Goal: Transaction & Acquisition: Purchase product/service

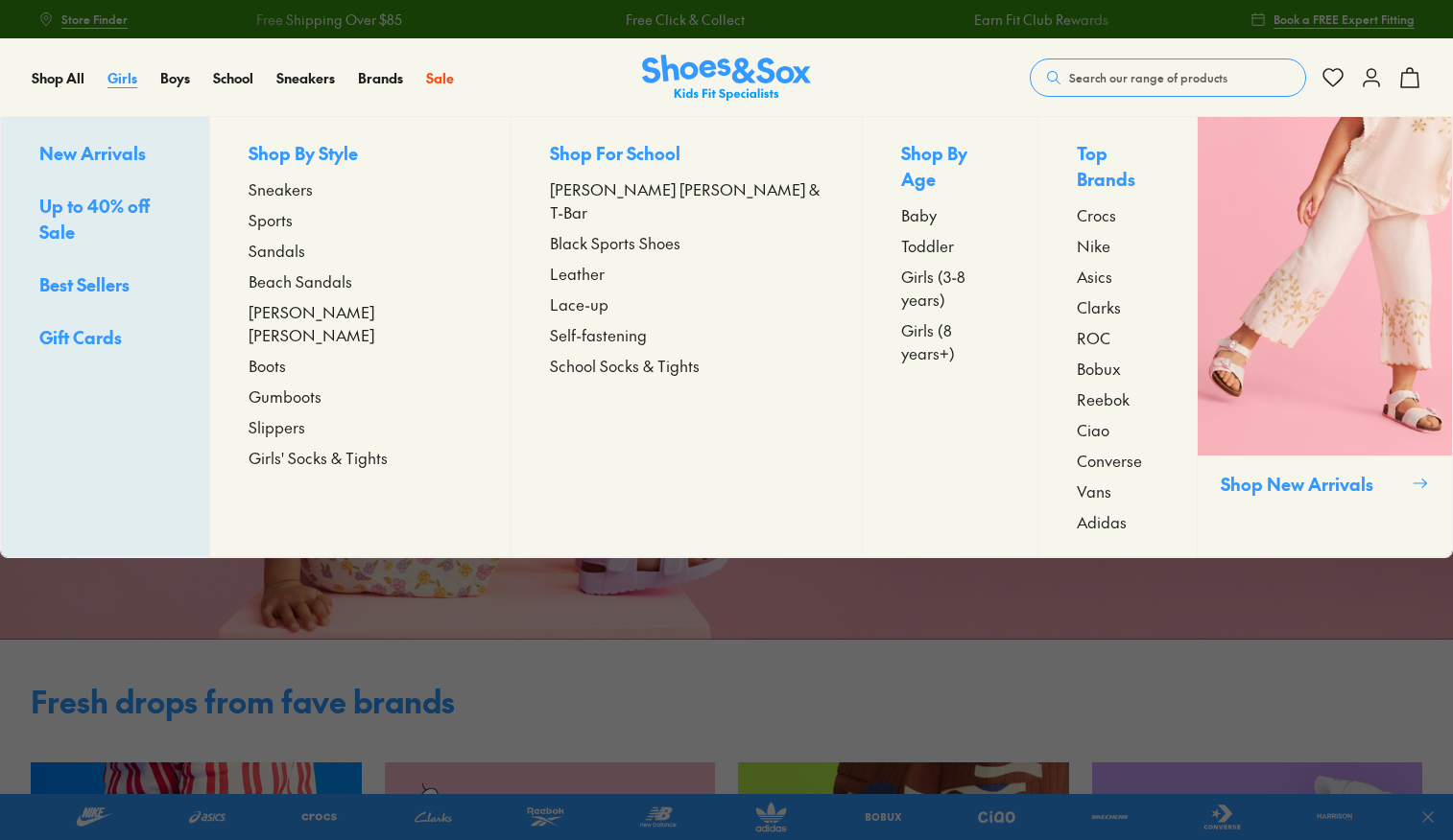
click at [116, 78] on span "Girls" at bounding box center [122, 78] width 30 height 19
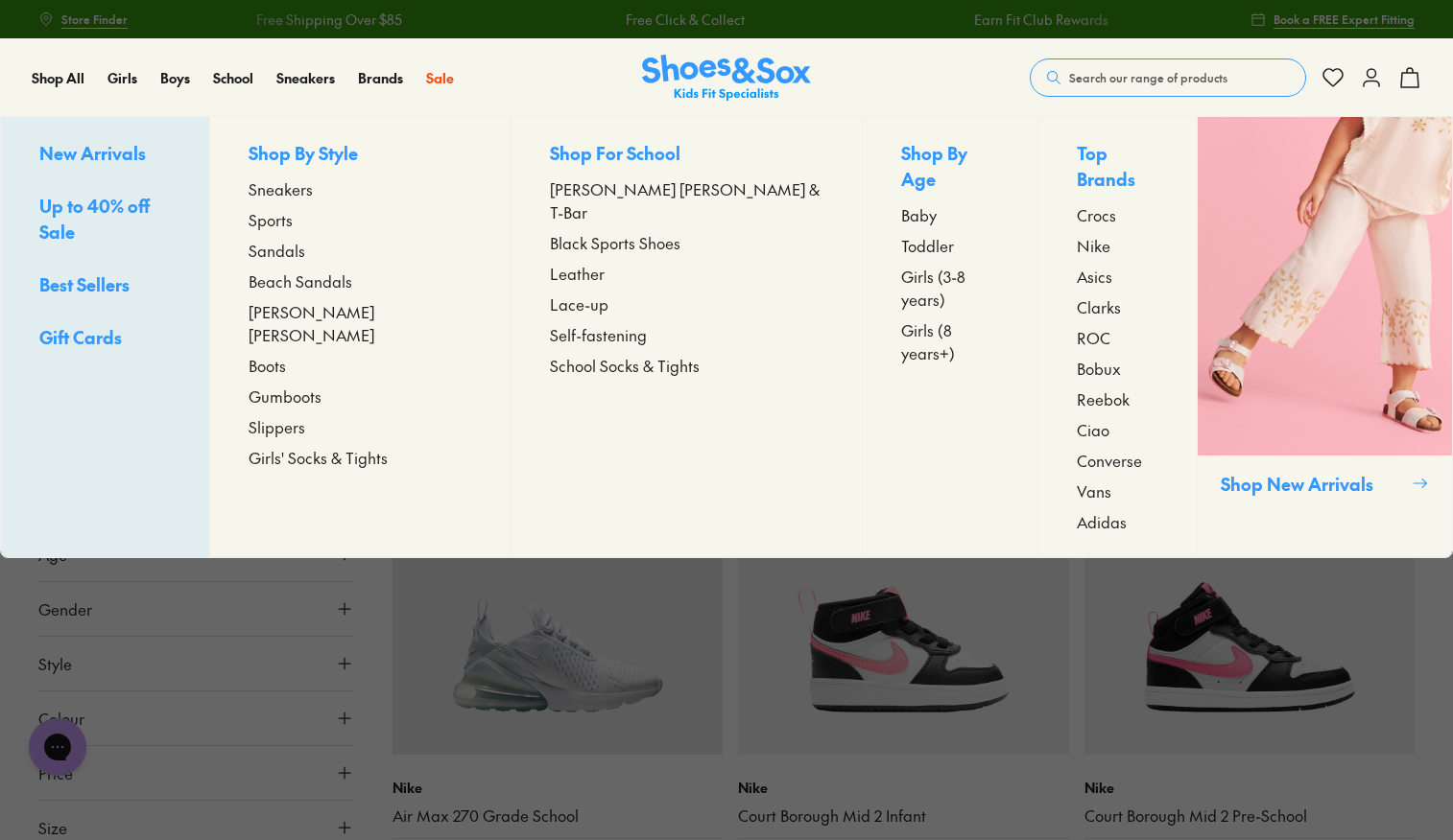
click at [901, 319] on span "Girls (8 years+)" at bounding box center [950, 341] width 98 height 46
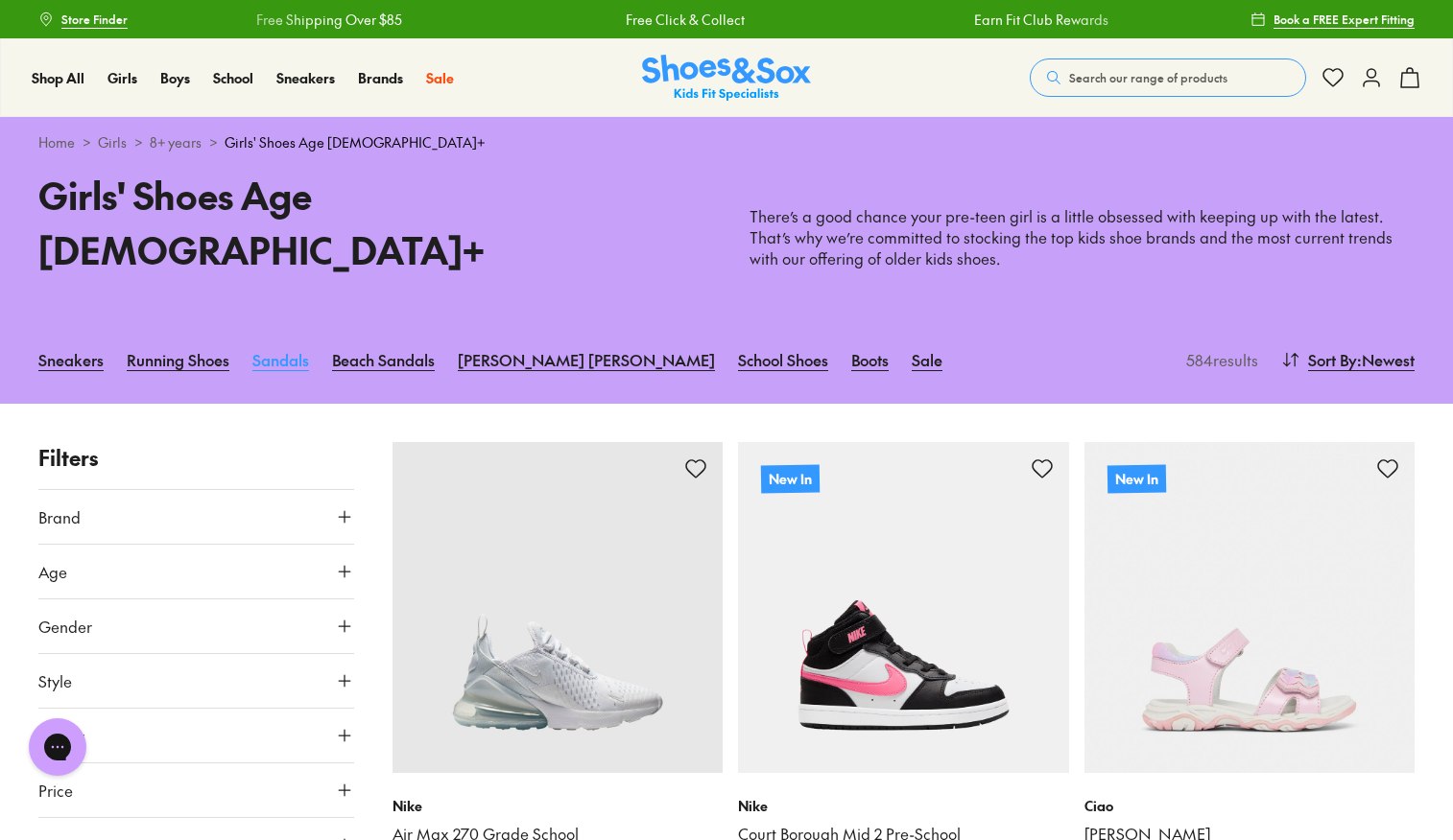
click at [286, 339] on link "Sandals" at bounding box center [281, 360] width 57 height 42
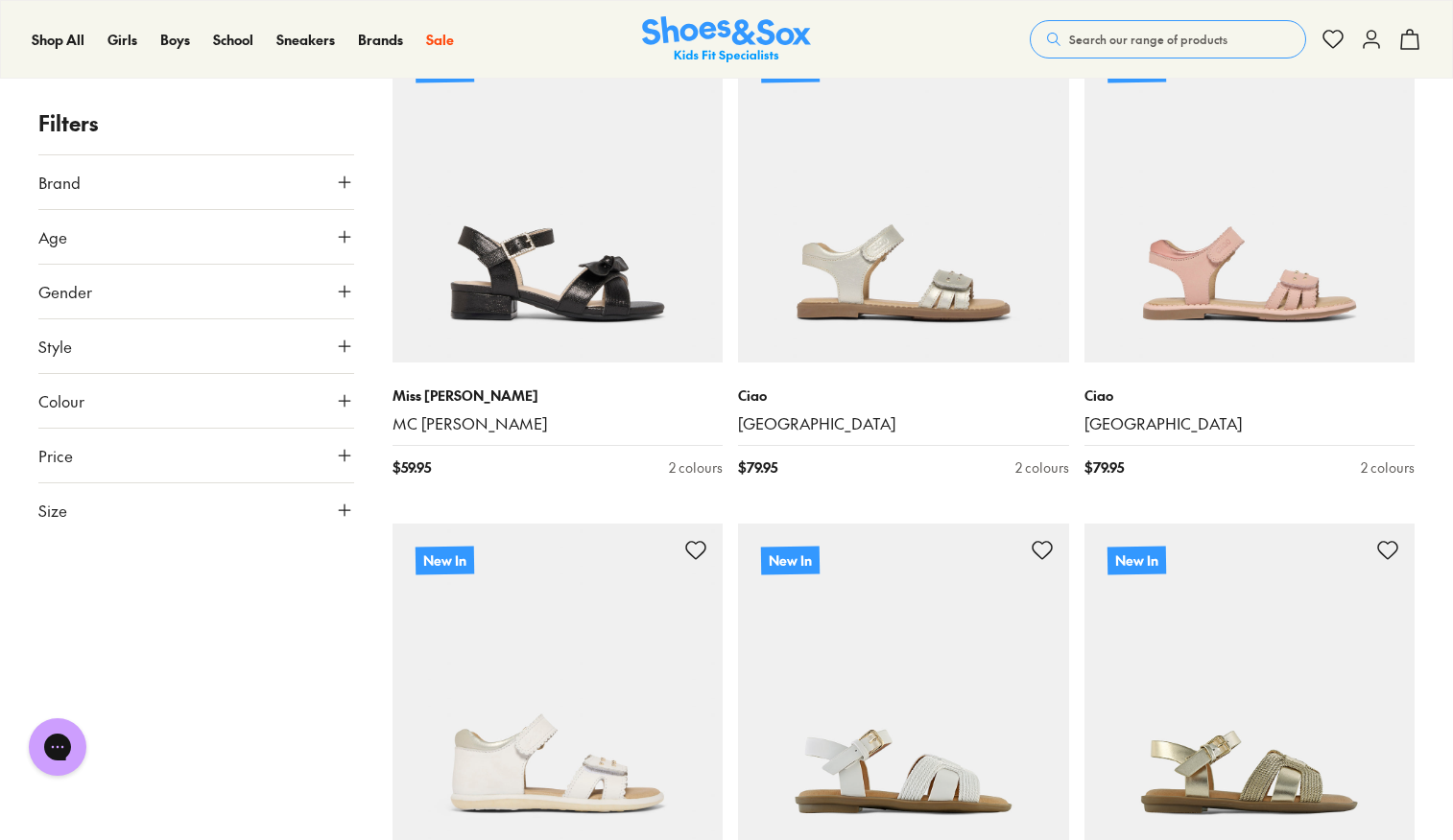
scroll to position [4467, 0]
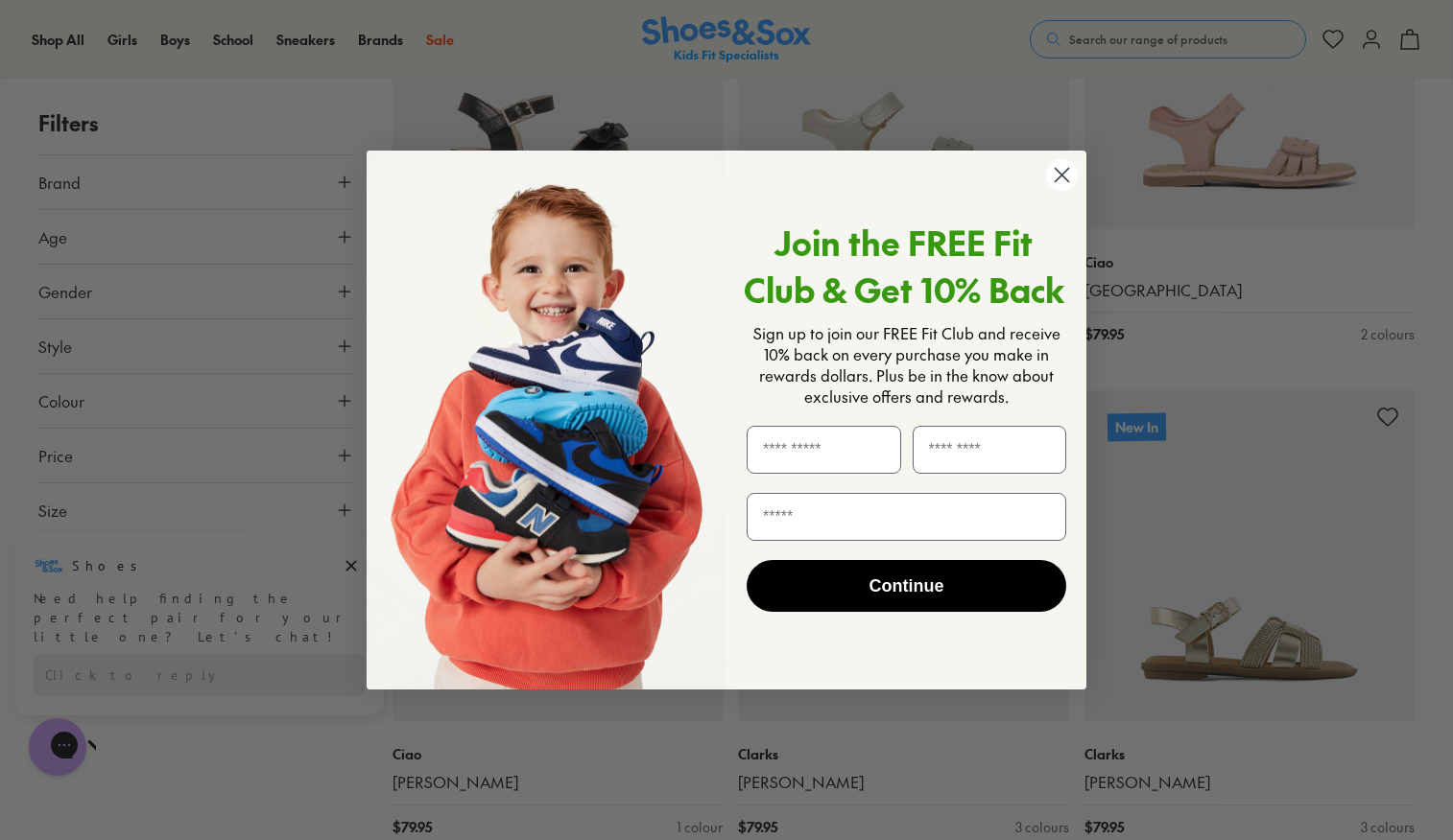
click at [1064, 174] on circle "Close dialog" at bounding box center [1061, 174] width 31 height 31
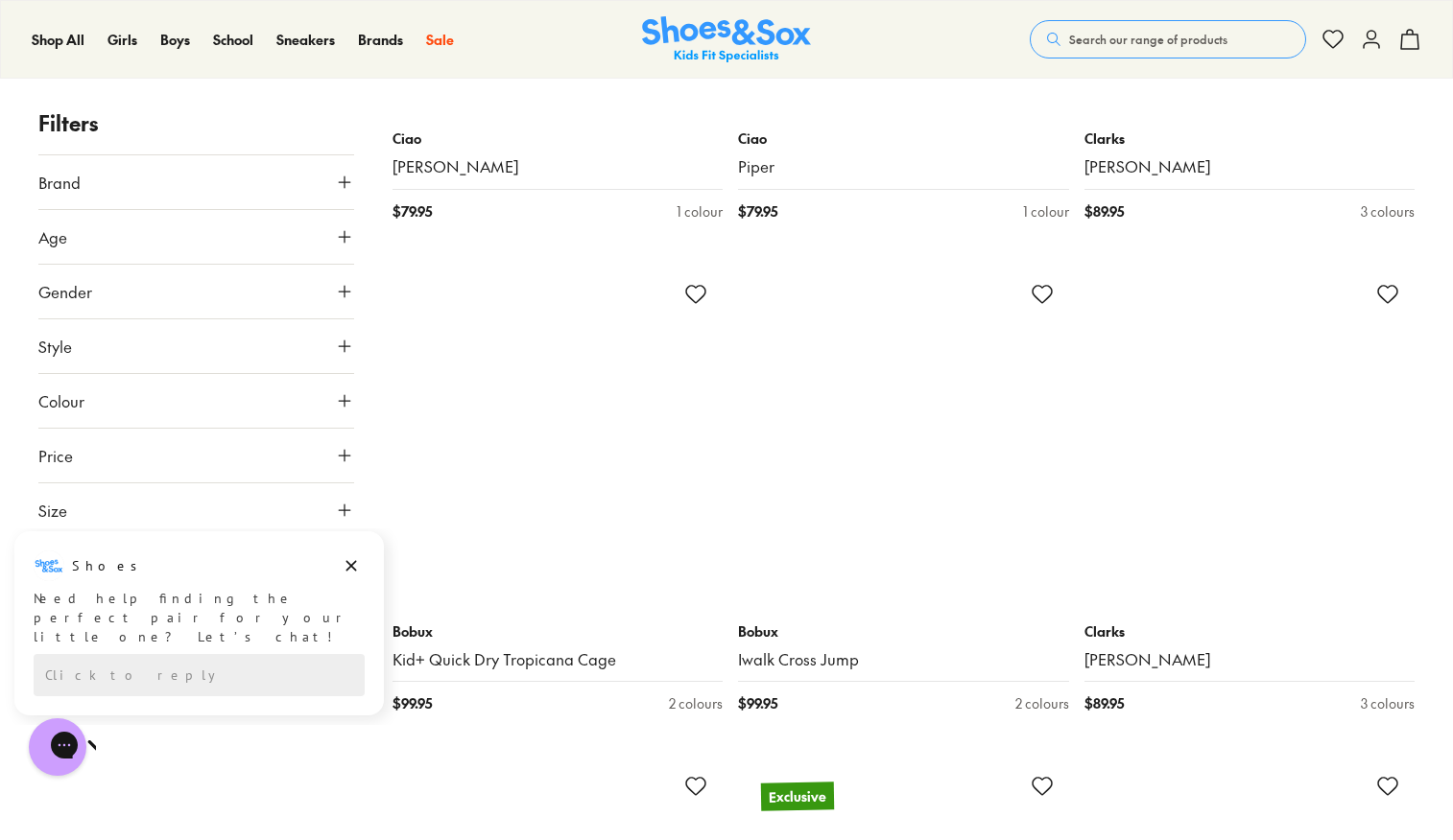
scroll to position [7536, 0]
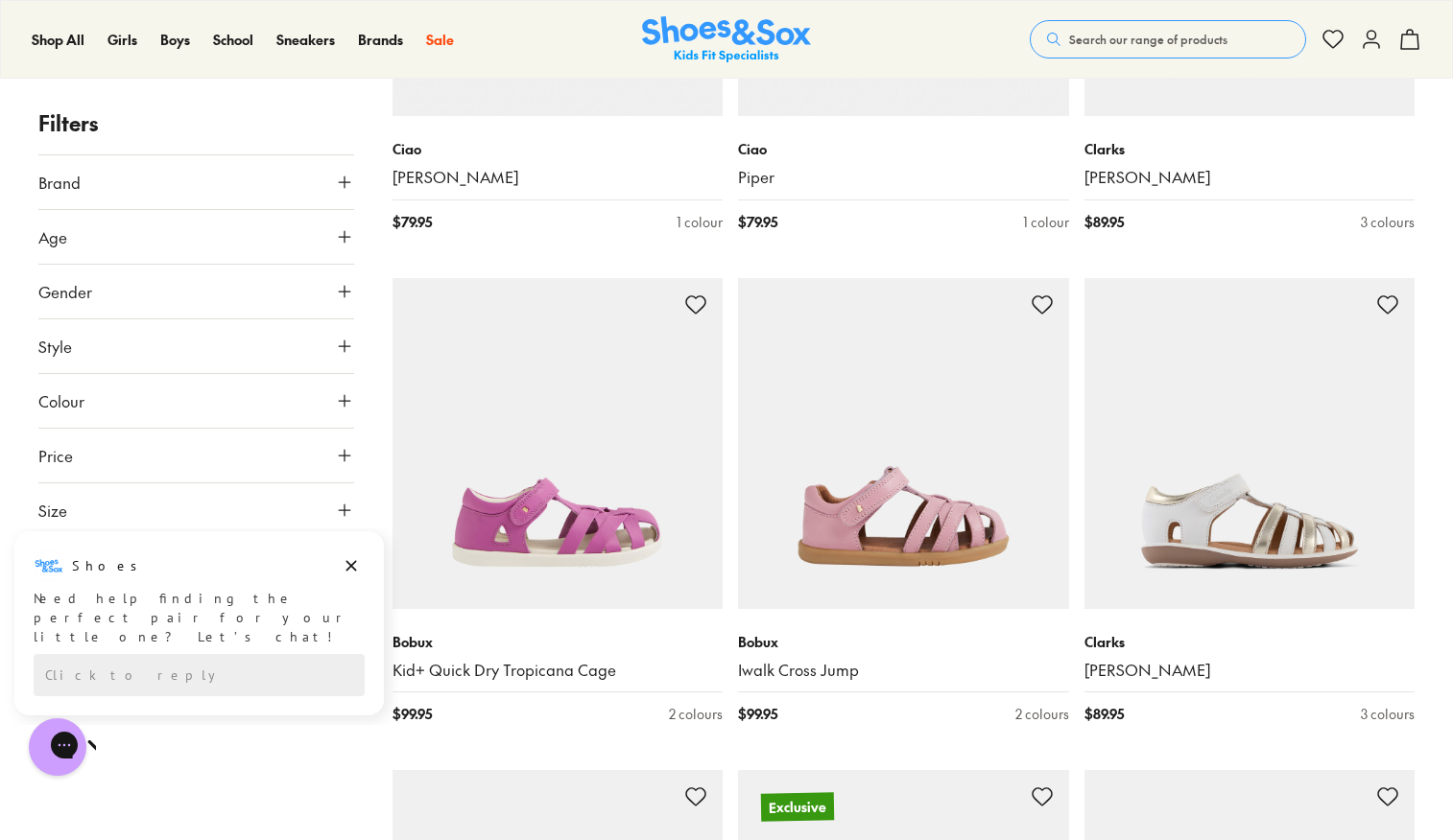
click at [346, 510] on use at bounding box center [345, 511] width 12 height 12
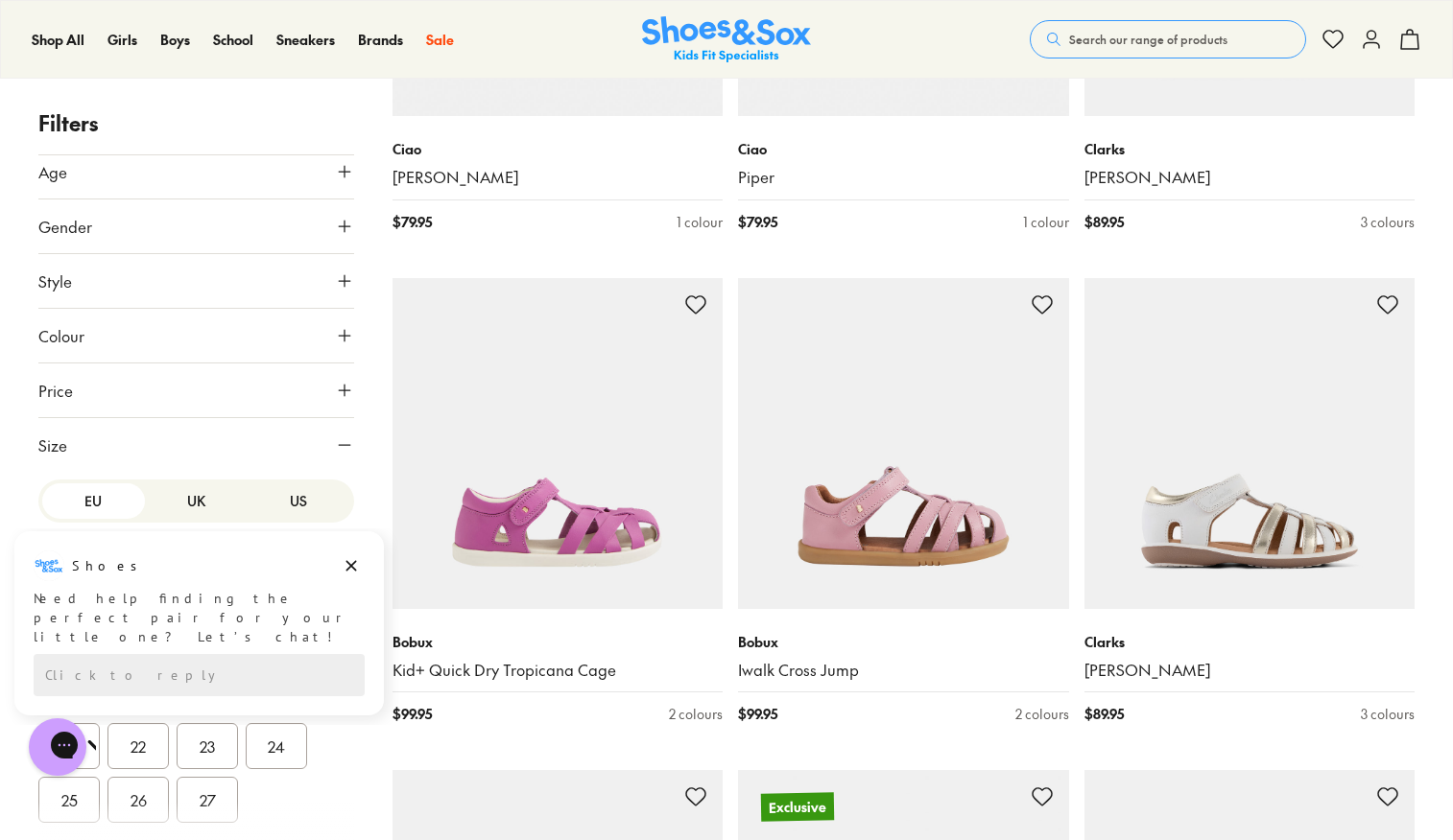
scroll to position [7880, 0]
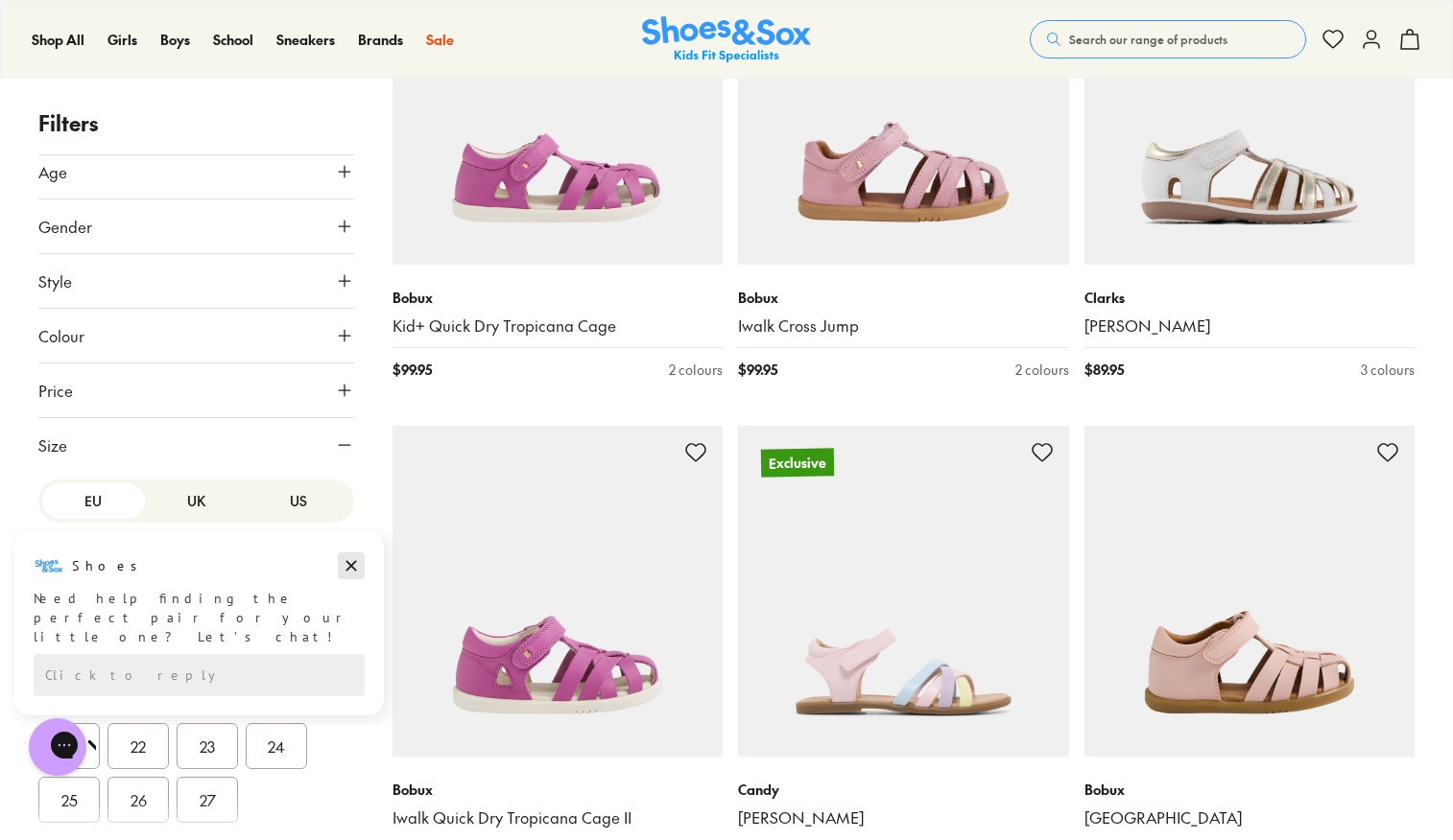
drag, startPoint x: 355, startPoint y: 565, endPoint x: 288, endPoint y: 1098, distance: 537.2
click at [355, 565] on icon "Dismiss campaign" at bounding box center [352, 566] width 19 height 23
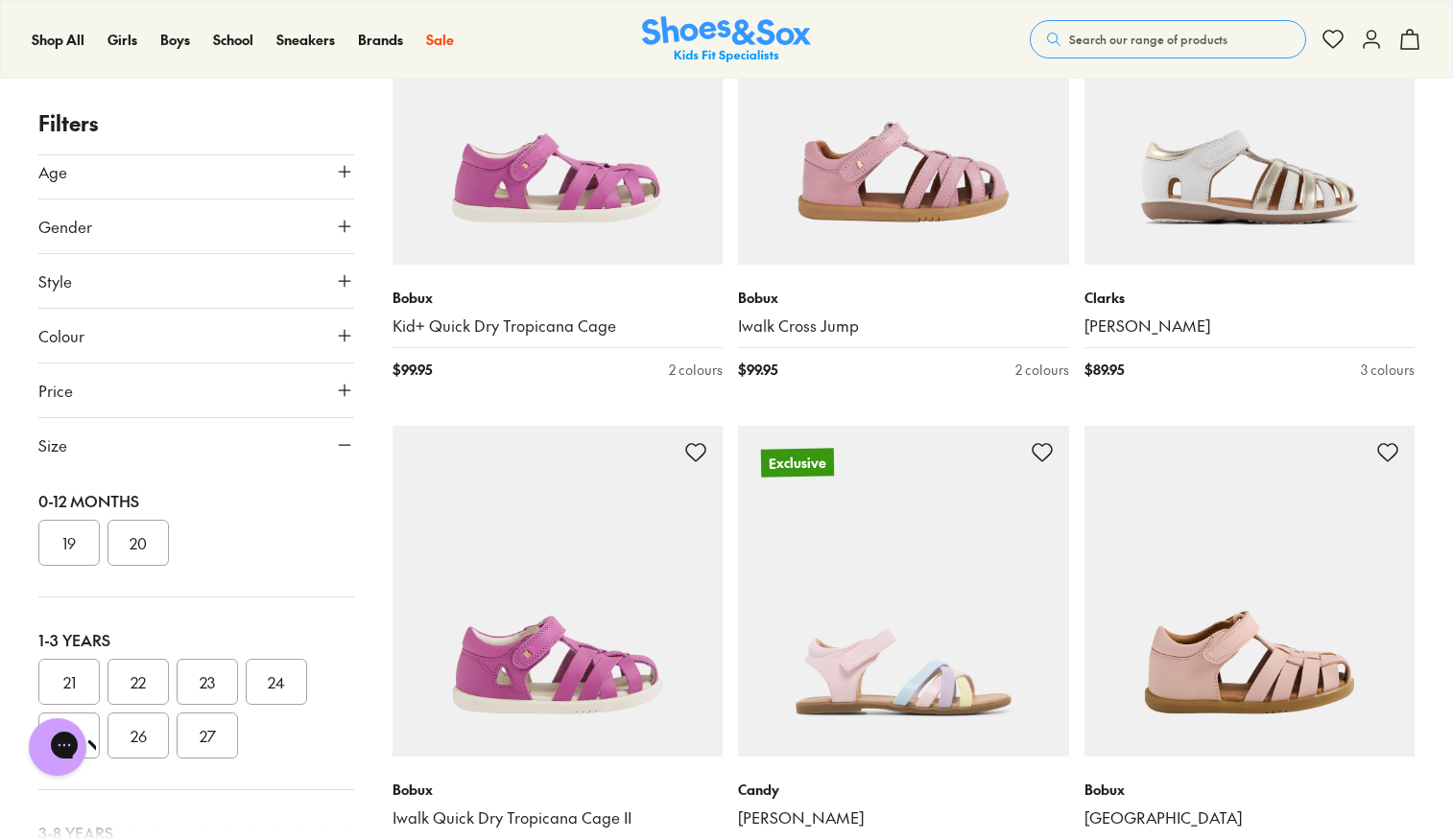
scroll to position [0, 0]
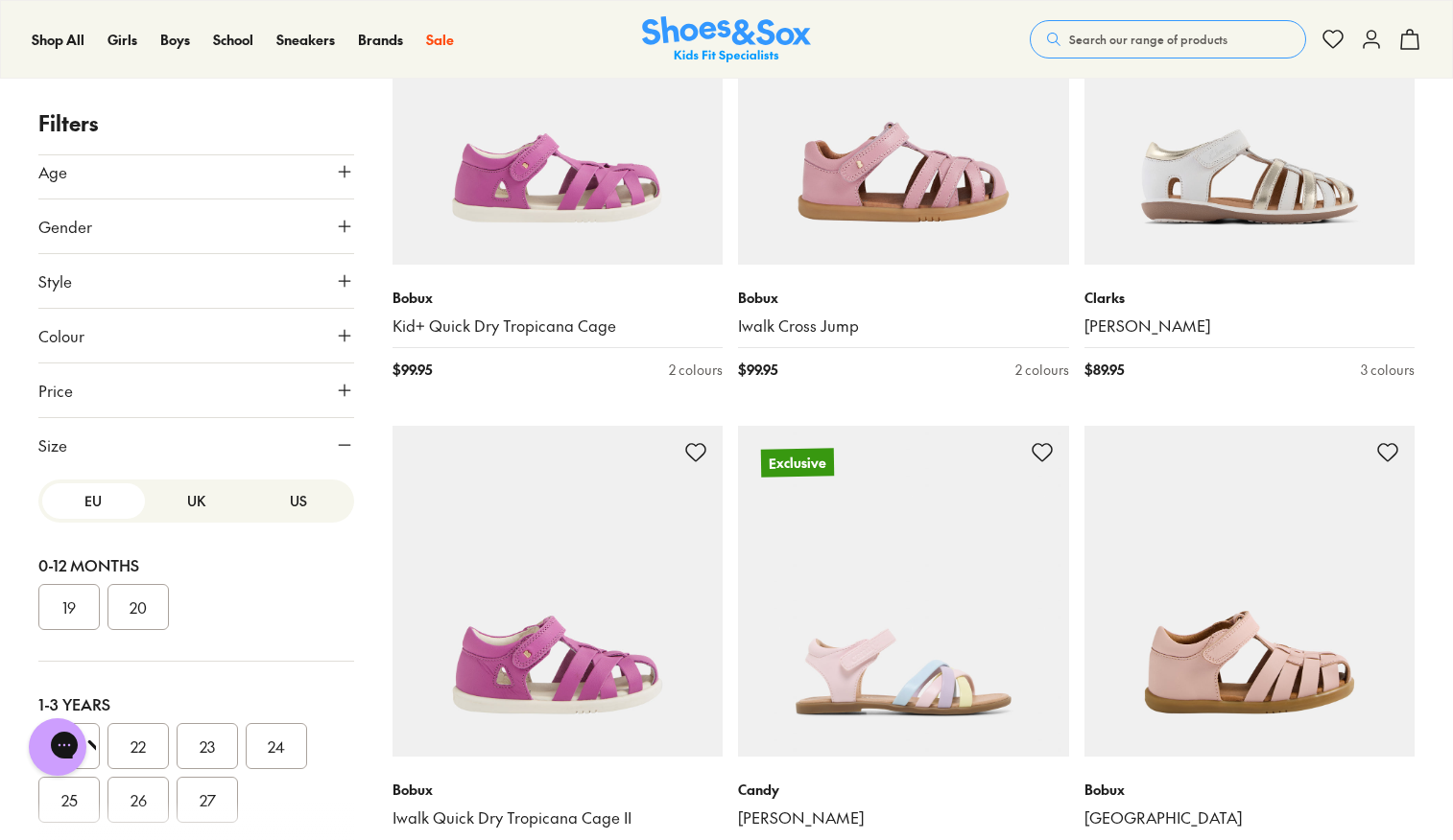
click at [279, 496] on button "US" at bounding box center [298, 501] width 102 height 35
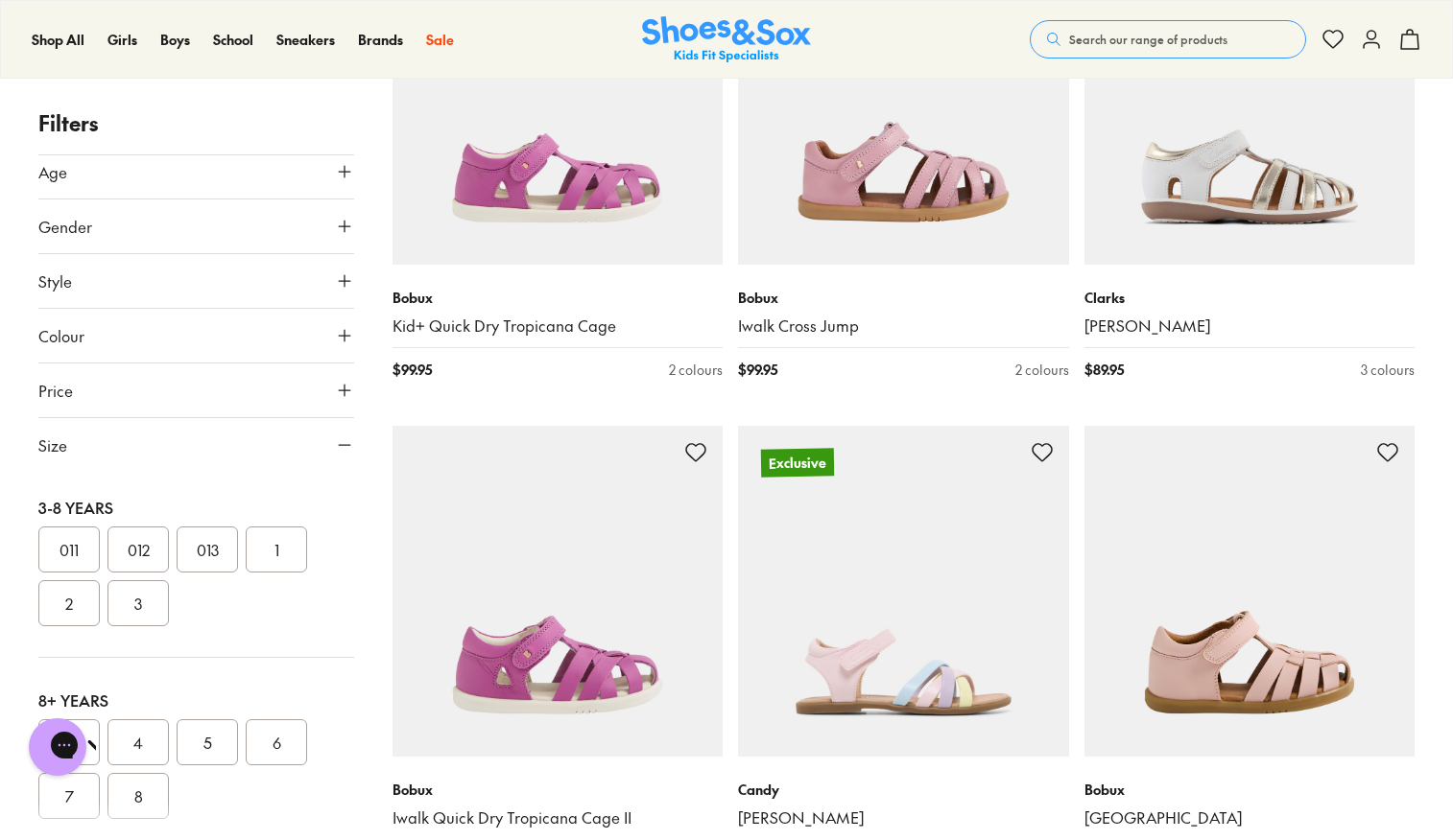
scroll to position [396, 0]
click at [75, 600] on button "2" at bounding box center [68, 597] width 61 height 46
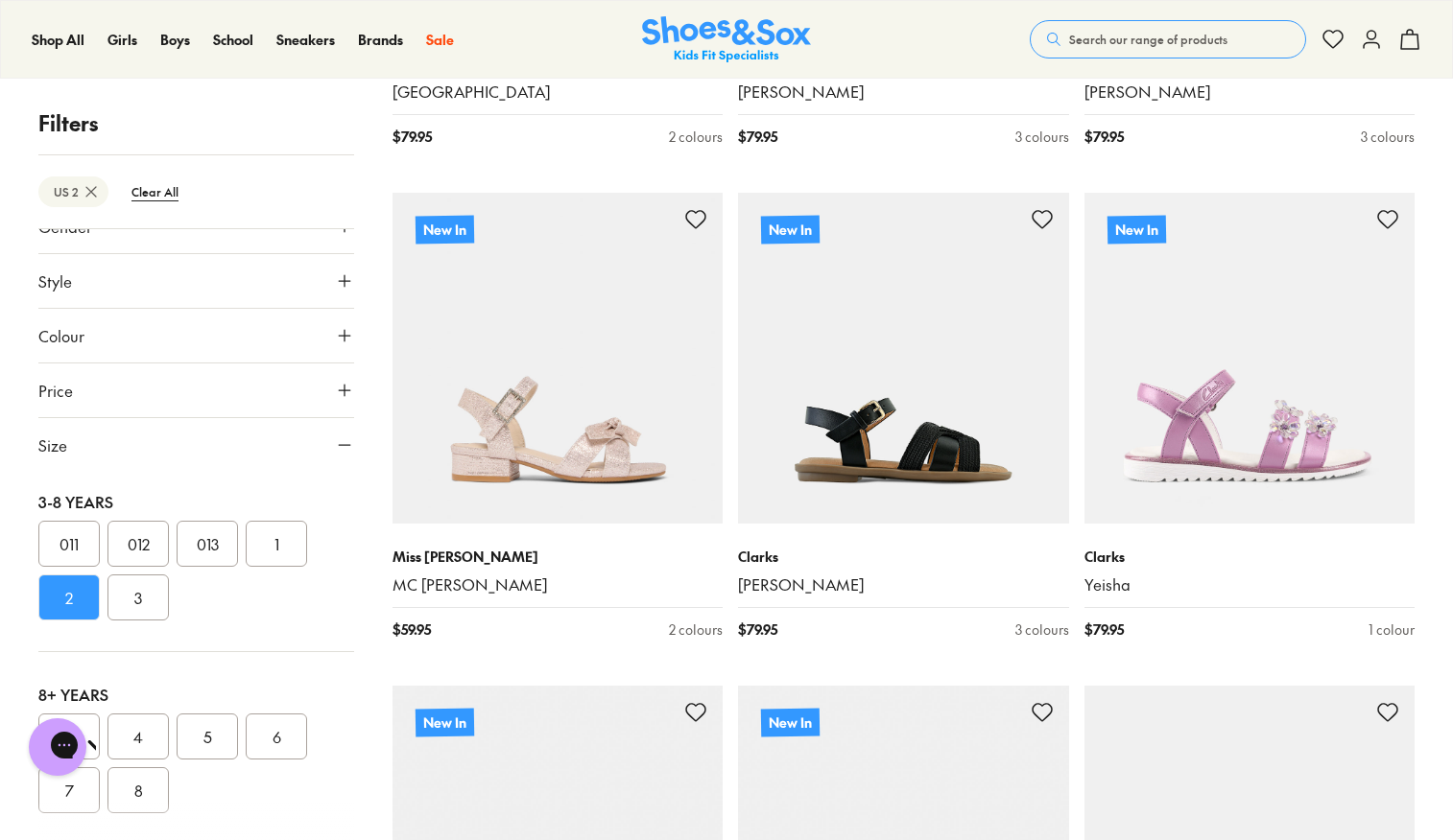
scroll to position [3515, 0]
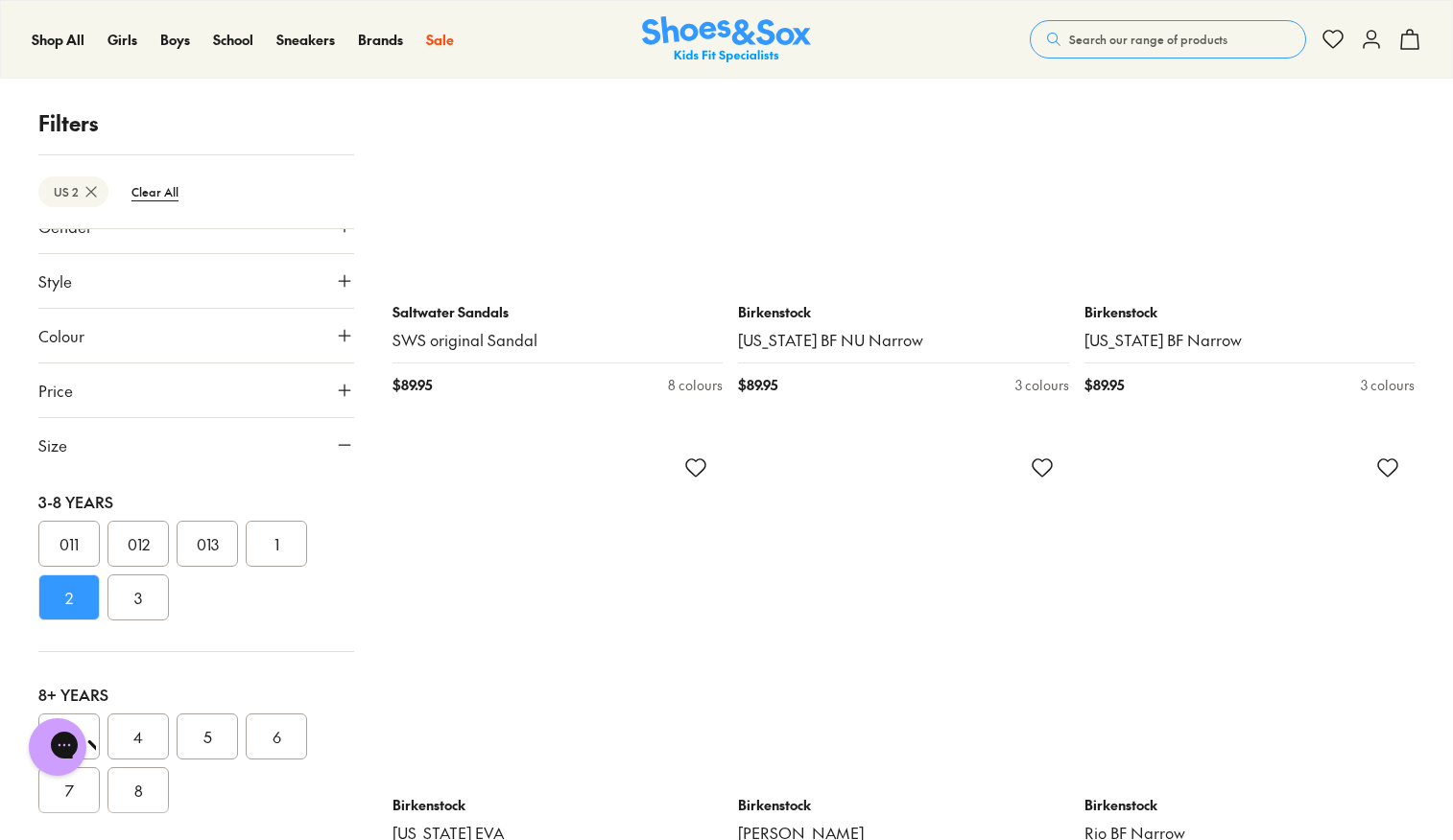
scroll to position [10047, 0]
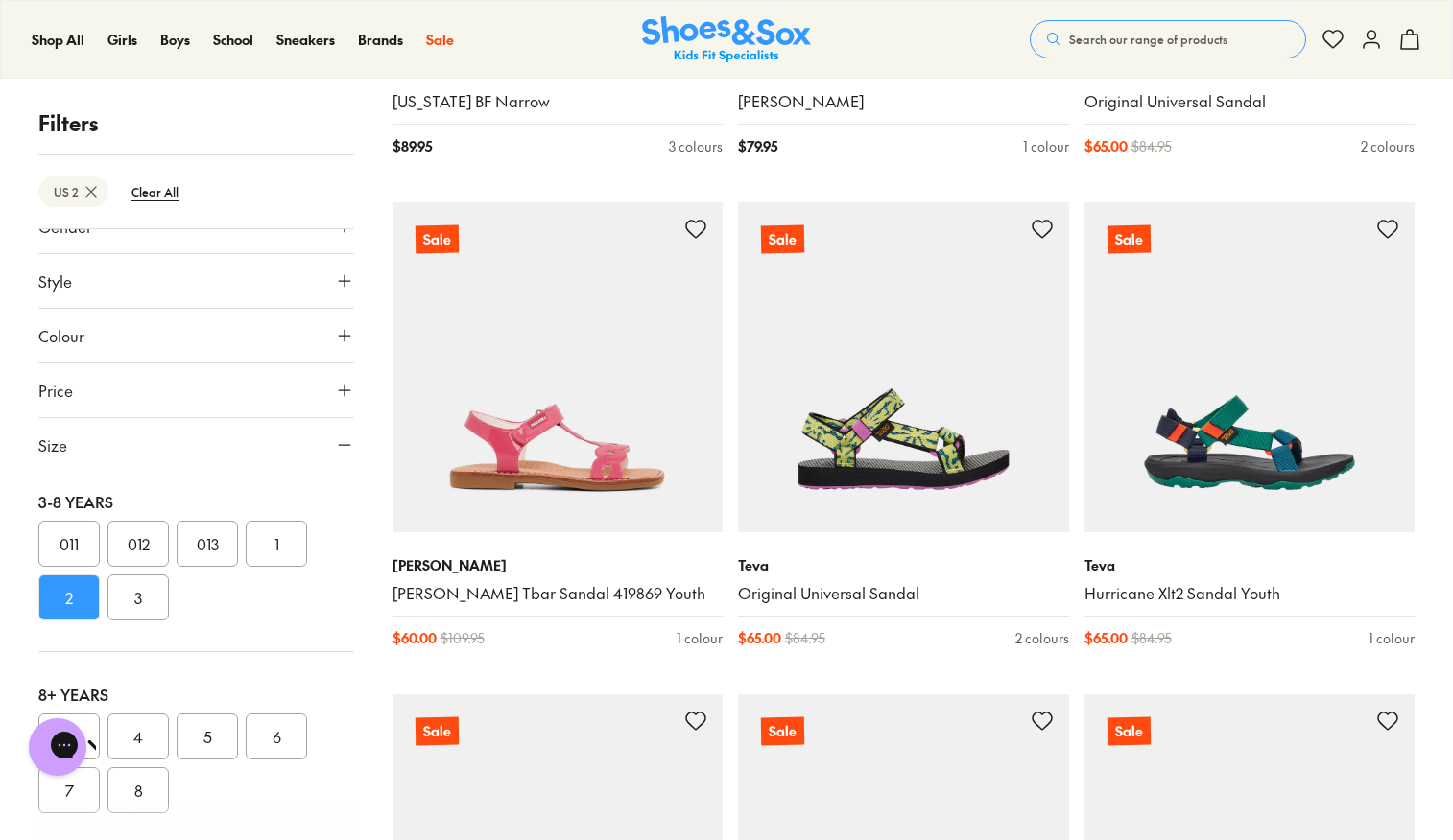
scroll to position [11736, 0]
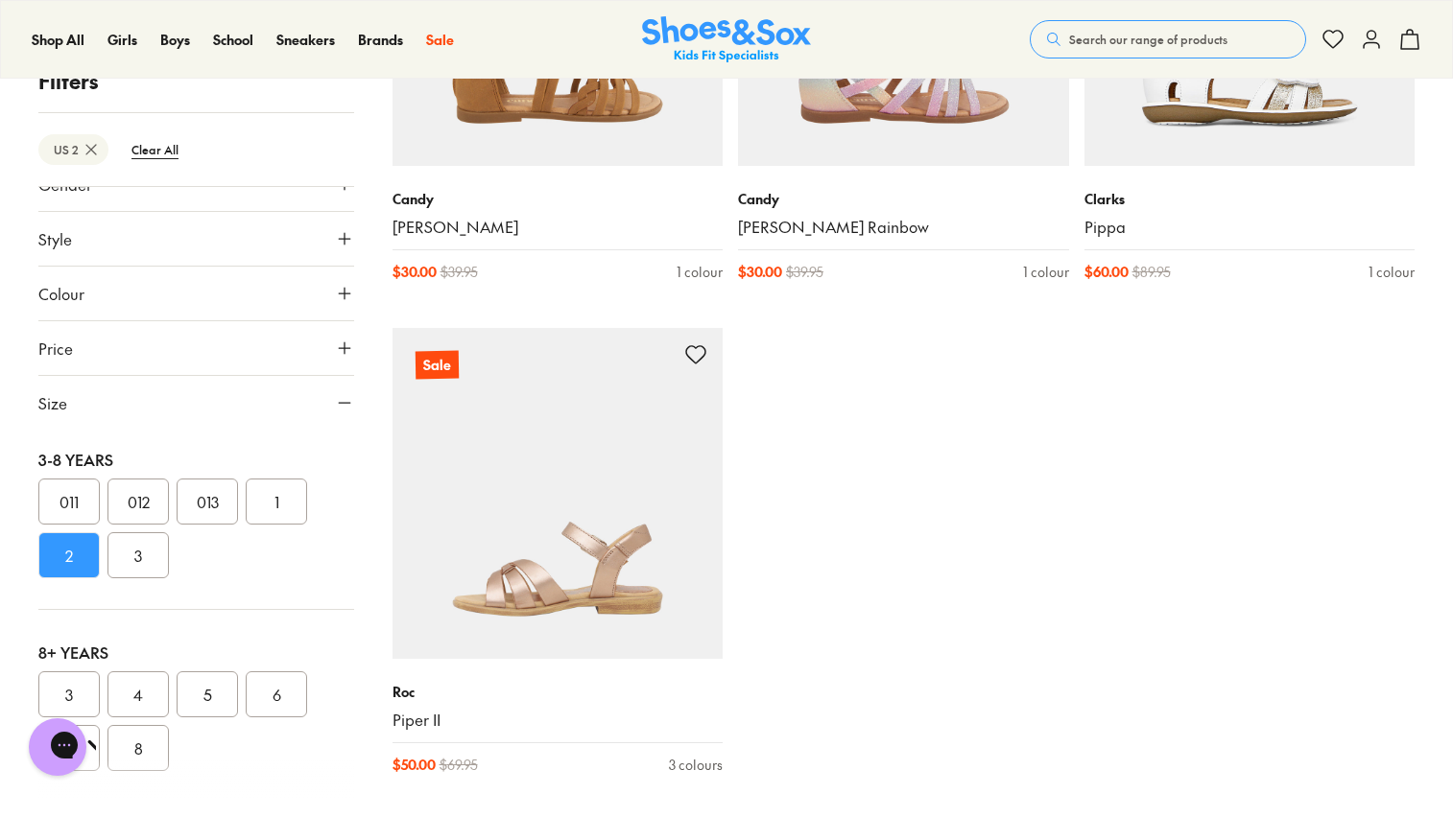
scroll to position [16476, 0]
